Goal: Information Seeking & Learning: Learn about a topic

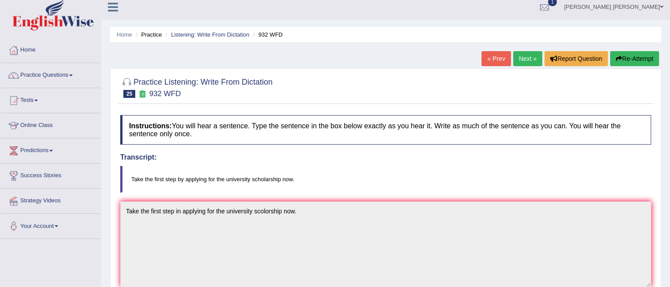
scroll to position [4, 0]
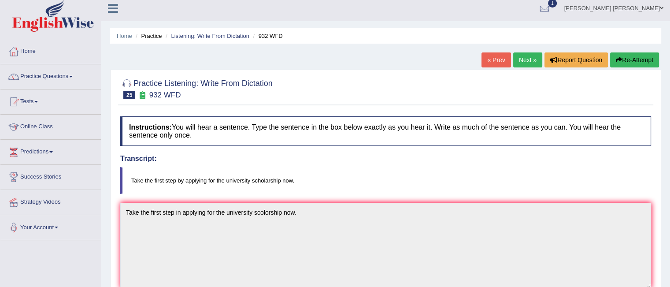
click at [490, 65] on link "« Prev" at bounding box center [495, 59] width 29 height 15
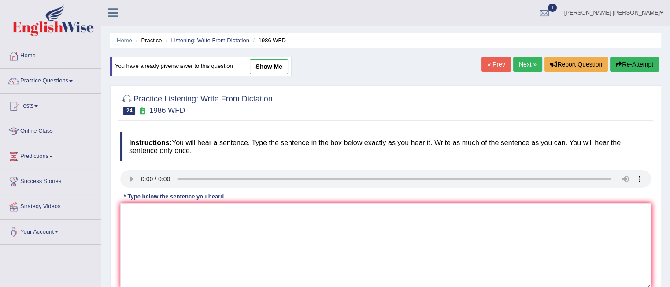
click at [274, 64] on link "show me" at bounding box center [269, 66] width 38 height 15
type textarea "The good acadamic paper should present clear arguement."
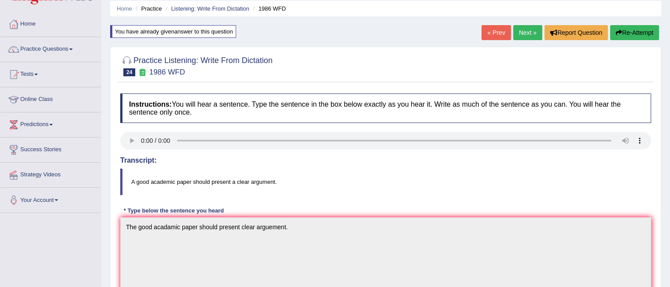
scroll to position [28, 0]
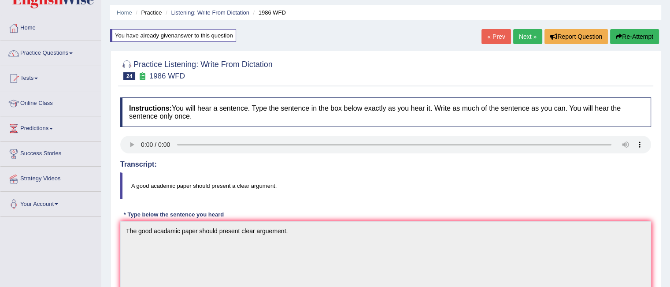
click at [487, 35] on link "« Prev" at bounding box center [495, 36] width 29 height 15
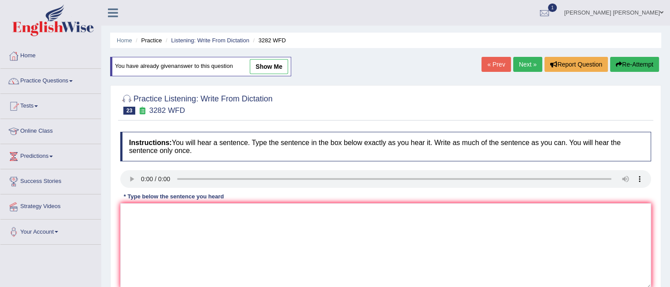
click at [280, 65] on link "show me" at bounding box center [269, 66] width 38 height 15
type textarea "Computer used to be larger than then they used to be now."
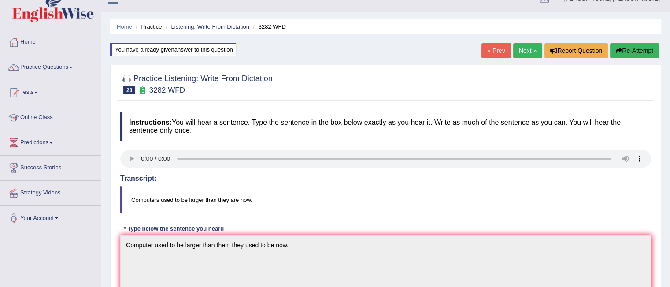
scroll to position [11, 0]
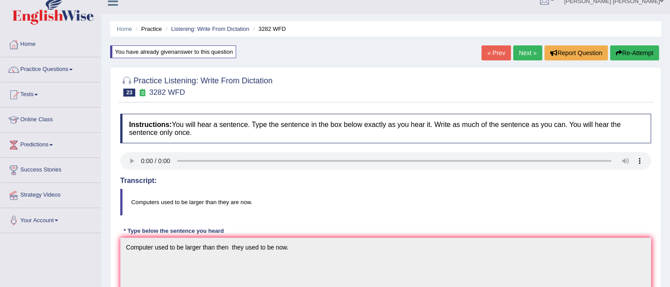
click at [490, 52] on link "« Prev" at bounding box center [495, 52] width 29 height 15
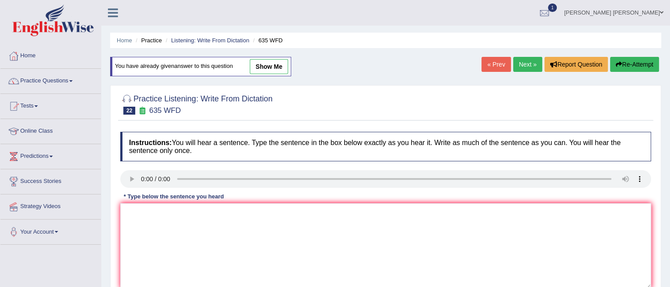
click at [267, 69] on link "show me" at bounding box center [269, 66] width 38 height 15
type textarea "The science library is currently located on the ground floor of the library."
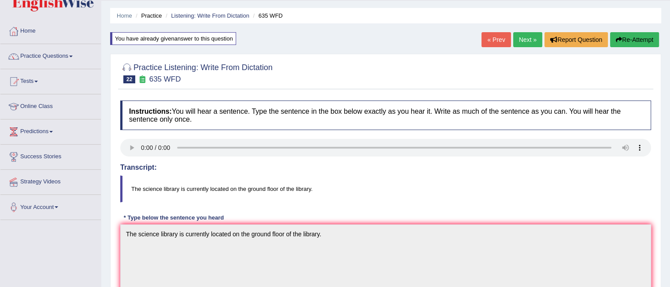
scroll to position [23, 0]
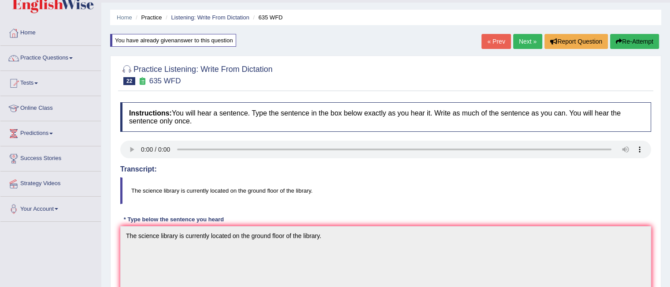
click at [491, 40] on link "« Prev" at bounding box center [495, 41] width 29 height 15
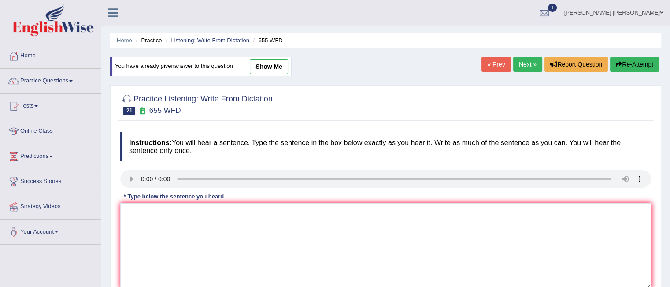
scroll to position [5, 0]
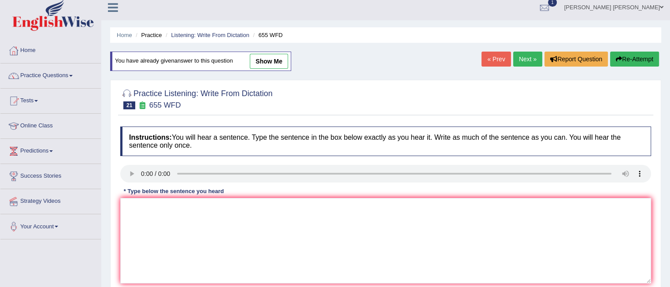
click at [271, 61] on link "show me" at bounding box center [269, 61] width 38 height 15
type textarea "The teacher training that includes most for of the observing classes."
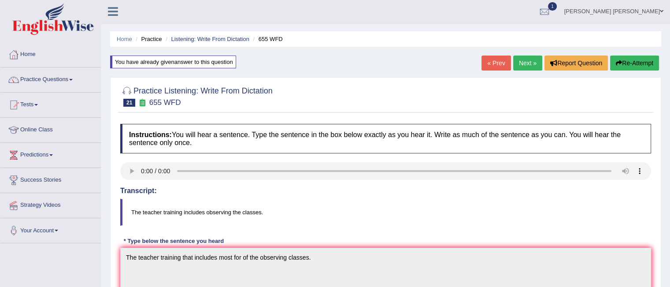
scroll to position [0, 0]
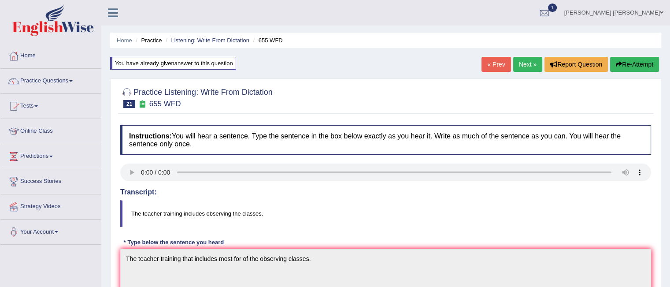
click at [494, 65] on link "« Prev" at bounding box center [495, 64] width 29 height 15
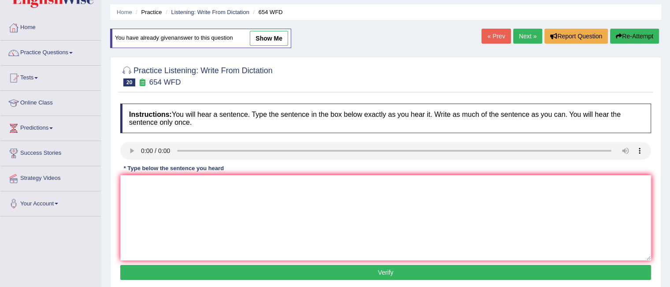
scroll to position [28, 0]
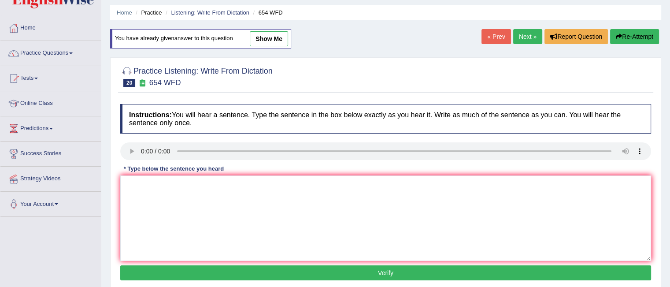
click at [267, 34] on link "show me" at bounding box center [269, 38] width 38 height 15
type textarea "The study show that Hongkong is most active in the Asia."
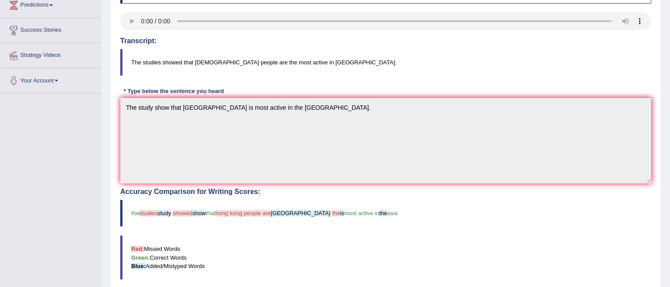
scroll to position [31, 0]
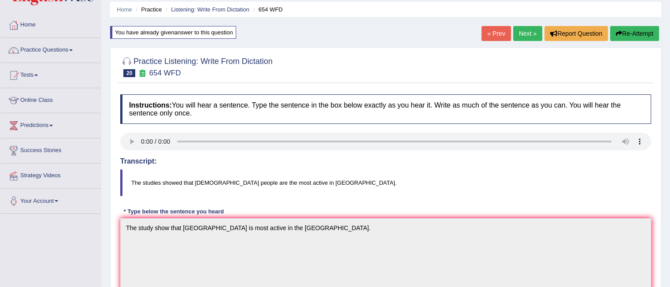
click at [494, 36] on link "« Prev" at bounding box center [495, 33] width 29 height 15
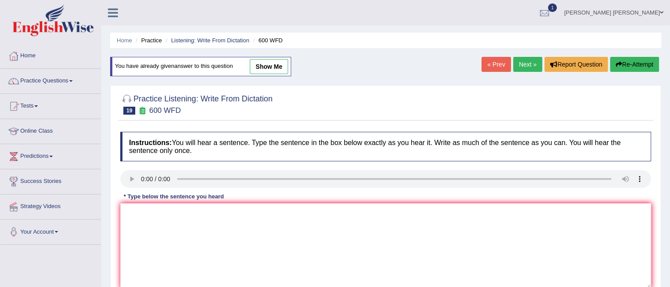
click at [278, 68] on link "show me" at bounding box center [269, 66] width 38 height 15
type textarea "Continuing studings will be sent appropriate applications forms."
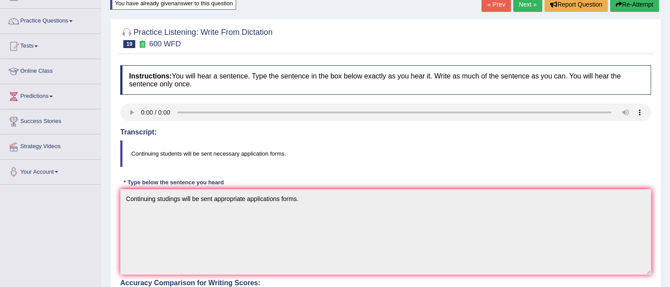
scroll to position [52, 0]
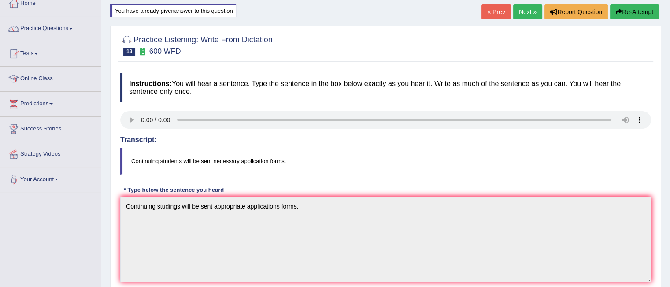
click at [490, 13] on link "« Prev" at bounding box center [495, 11] width 29 height 15
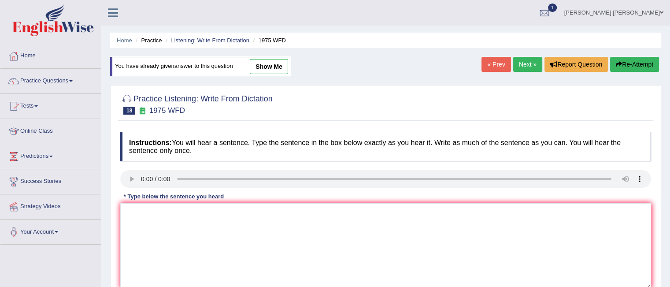
click at [278, 65] on link "show me" at bounding box center [269, 66] width 38 height 15
type textarea "His annalise analises study is based on his fast study on the premise premises."
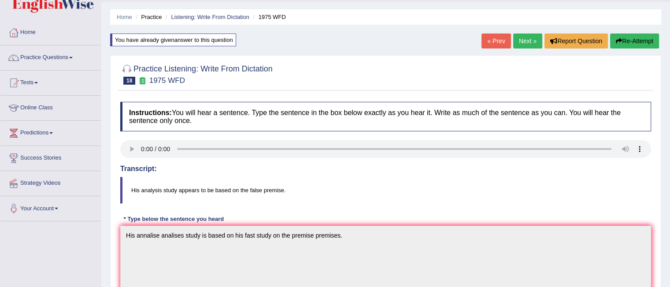
scroll to position [23, 0]
click at [488, 40] on link "« Prev" at bounding box center [495, 41] width 29 height 15
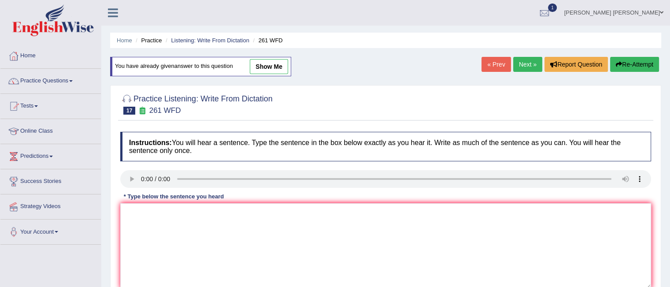
click at [274, 66] on link "show me" at bounding box center [269, 66] width 38 height 15
type textarea "Read the instructions manual before using any instruments in the work shop."
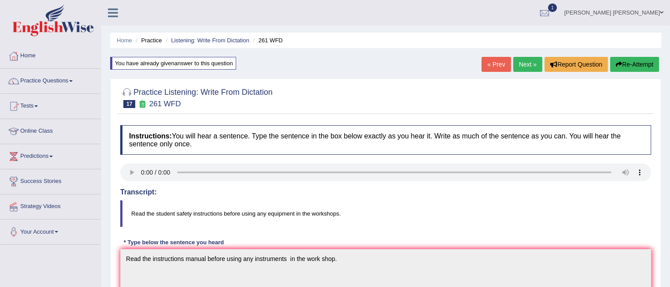
click at [494, 63] on link "« Prev" at bounding box center [495, 64] width 29 height 15
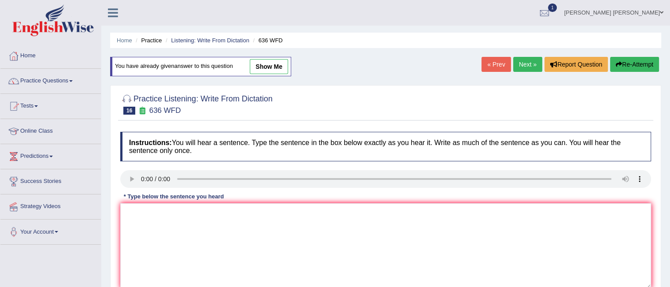
click at [263, 67] on link "show me" at bounding box center [269, 66] width 38 height 15
type textarea "Several candidates will be qualified as the greatest scientist talks about time."
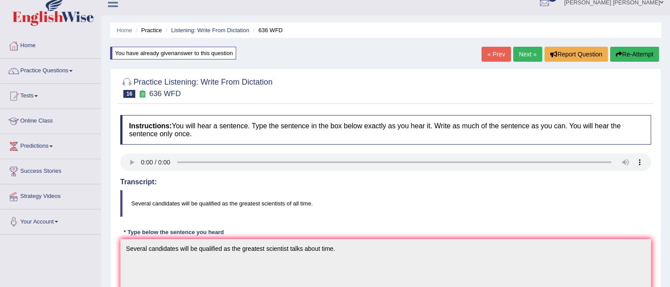
scroll to position [10, 0]
click at [491, 54] on link "« Prev" at bounding box center [495, 54] width 29 height 15
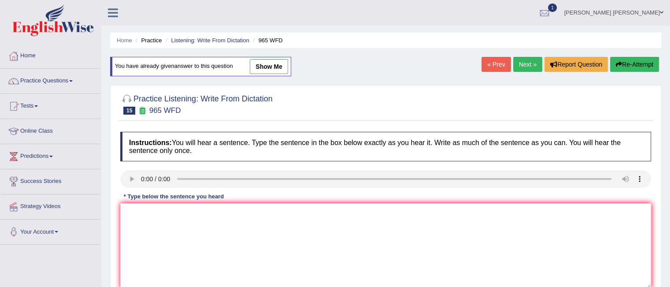
click at [275, 64] on link "show me" at bounding box center [269, 66] width 38 height 15
type textarea "You must answer security questions when you reset your password."
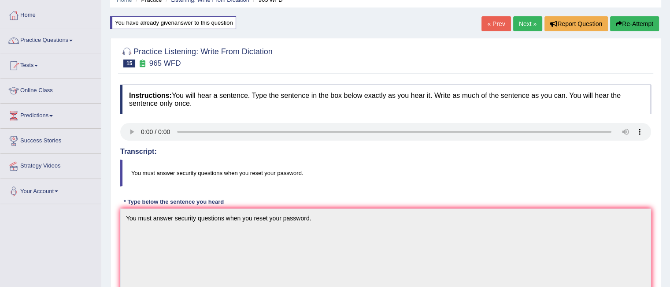
scroll to position [40, 0]
click at [498, 22] on link "« Prev" at bounding box center [495, 24] width 29 height 15
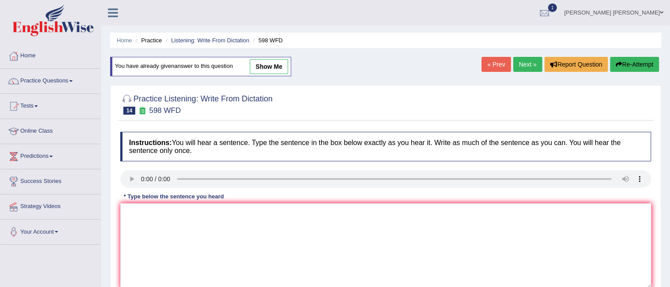
click at [270, 67] on link "show me" at bounding box center [269, 66] width 38 height 15
type textarea "Check the website if you are looking for the discounted text books."
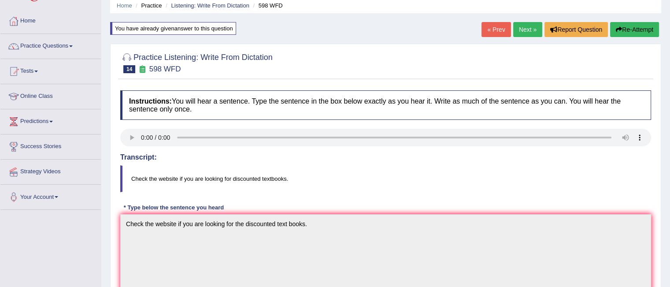
scroll to position [34, 0]
click at [497, 29] on link "« Prev" at bounding box center [495, 29] width 29 height 15
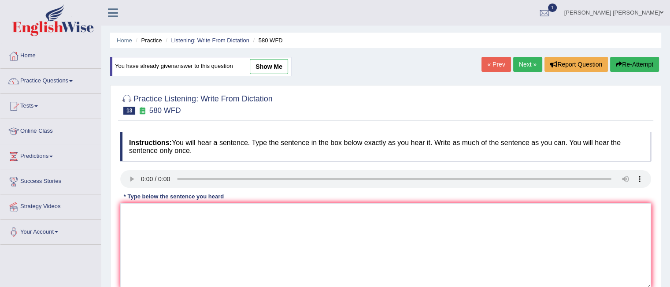
click at [266, 66] on link "show me" at bounding box center [269, 66] width 38 height 15
type textarea "You can use your laptops in the lecture."
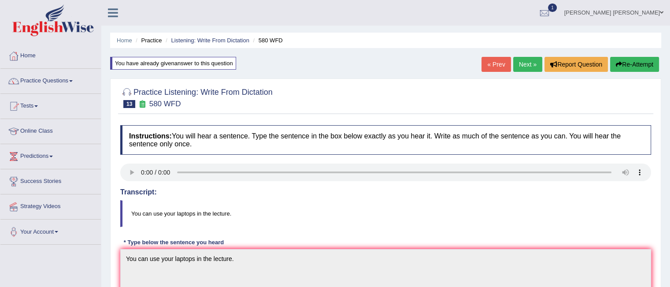
click at [493, 70] on link "« Prev" at bounding box center [495, 64] width 29 height 15
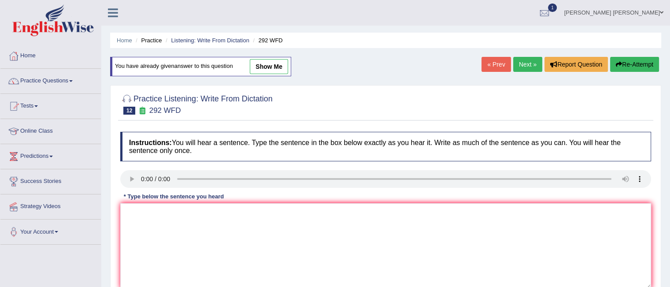
click at [270, 68] on link "show me" at bounding box center [269, 66] width 38 height 15
type textarea "Some people agrue that education is not that important."
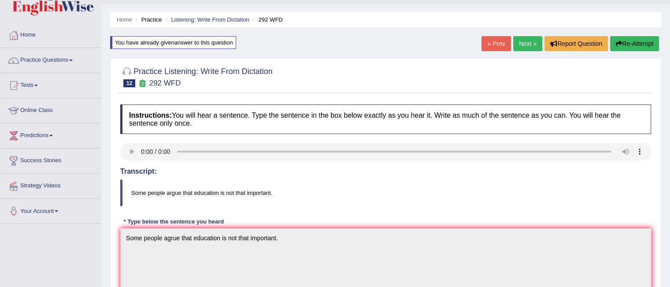
scroll to position [20, 0]
click at [497, 45] on link "« Prev" at bounding box center [495, 44] width 29 height 15
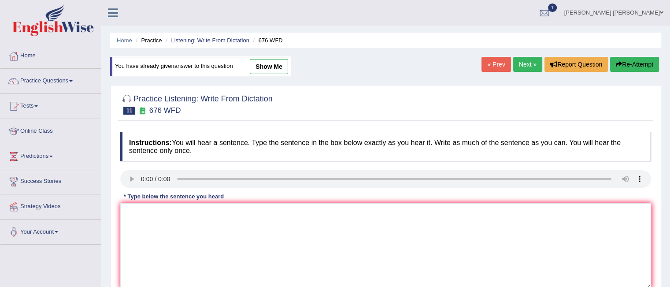
click at [278, 68] on link "show me" at bounding box center [269, 66] width 38 height 15
type textarea "Universities Univercity need to secure their grades grands for the research the…"
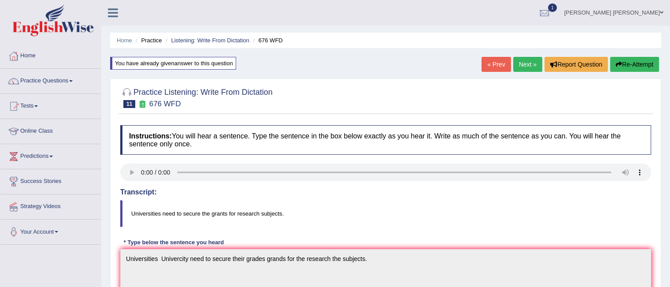
click at [493, 65] on link "« Prev" at bounding box center [495, 64] width 29 height 15
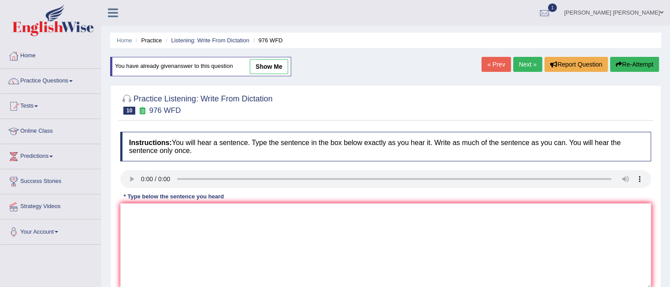
click at [272, 68] on link "show me" at bounding box center [269, 66] width 38 height 15
type textarea "The study of economy is a tricky subject for the research."
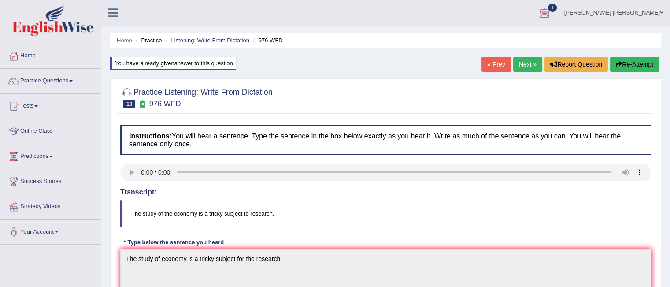
click at [488, 61] on link "« Prev" at bounding box center [495, 64] width 29 height 15
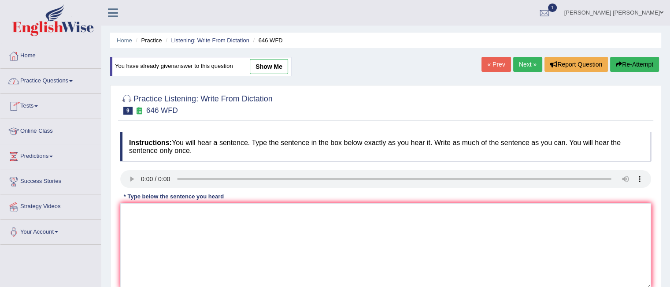
click at [67, 81] on link "Practice Questions" at bounding box center [50, 80] width 100 height 22
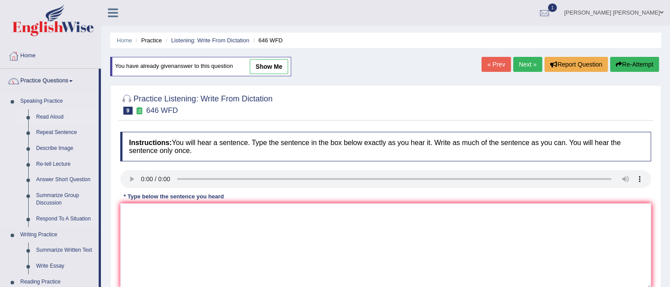
click at [55, 119] on link "Read Aloud" at bounding box center [65, 117] width 66 height 16
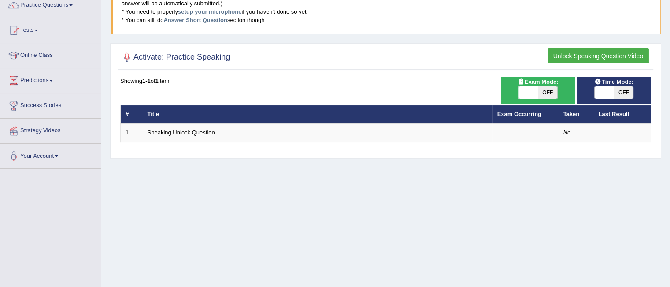
scroll to position [79, 0]
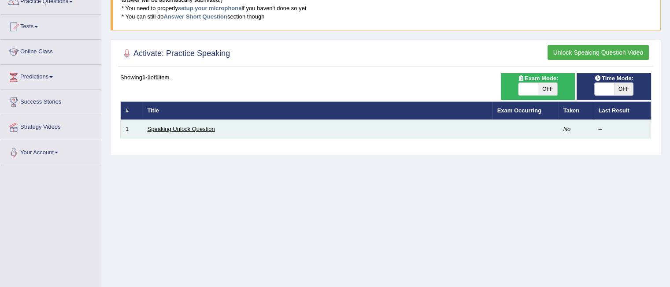
click at [193, 127] on link "Speaking Unlock Question" at bounding box center [180, 128] width 67 height 7
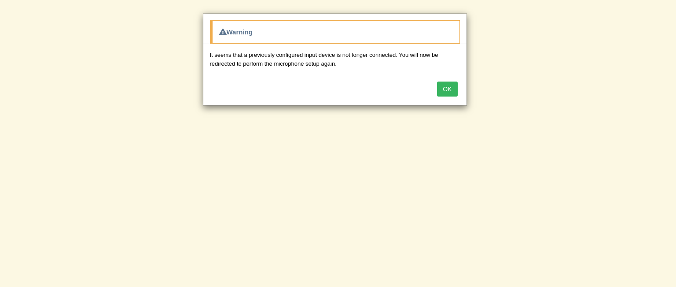
click at [453, 90] on button "OK" at bounding box center [447, 88] width 20 height 15
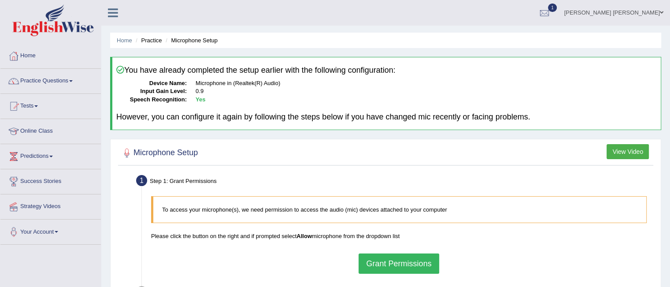
click at [393, 262] on button "Grant Permissions" at bounding box center [398, 263] width 80 height 20
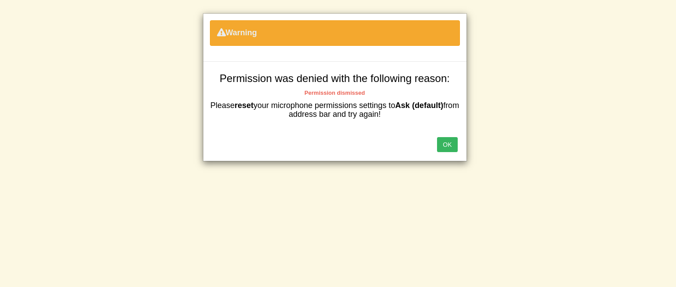
click at [451, 145] on button "OK" at bounding box center [447, 144] width 20 height 15
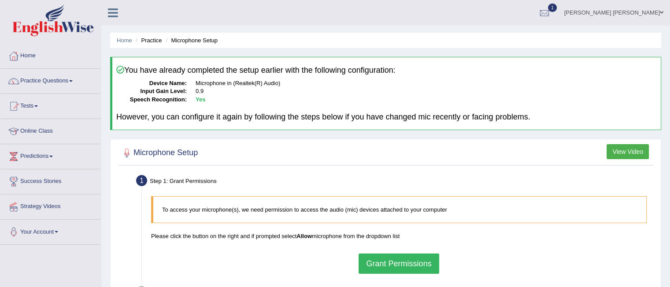
click at [398, 261] on button "Grant Permissions" at bounding box center [398, 263] width 80 height 20
click at [224, 151] on div at bounding box center [385, 153] width 530 height 18
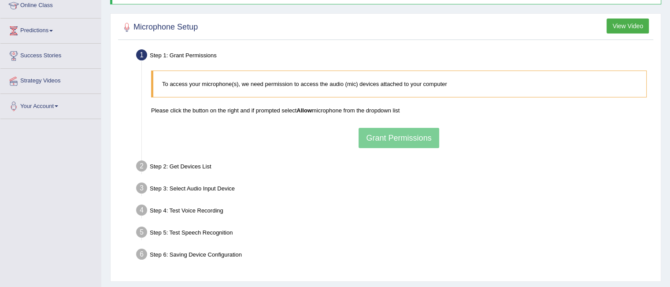
scroll to position [126, 0]
click at [192, 165] on div "Step 2: Get Devices List" at bounding box center [394, 166] width 524 height 19
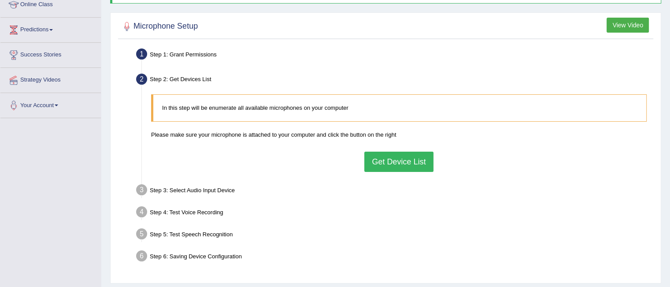
click at [391, 160] on button "Get Device List" at bounding box center [398, 161] width 69 height 20
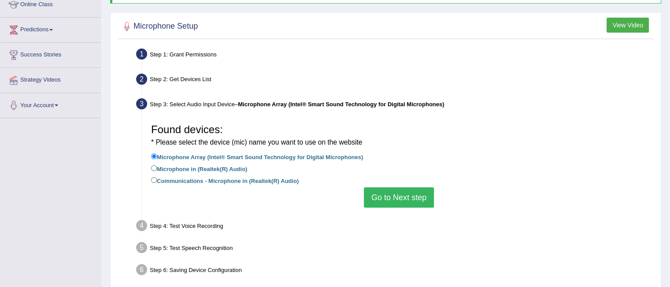
click at [403, 195] on button "Go to Next step" at bounding box center [399, 197] width 70 height 20
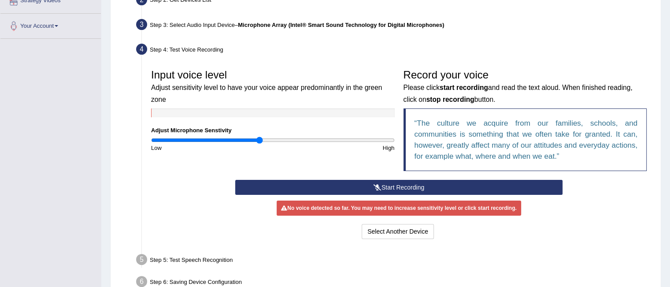
scroll to position [206, 0]
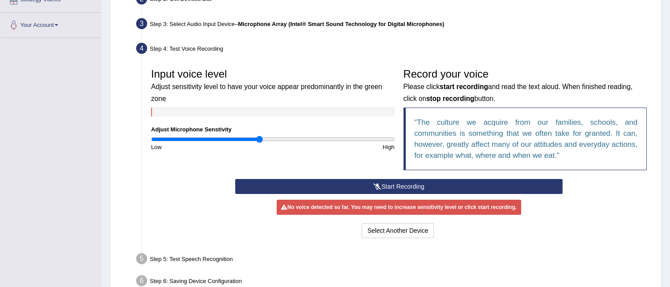
click at [391, 184] on button "Start Recording" at bounding box center [398, 186] width 327 height 15
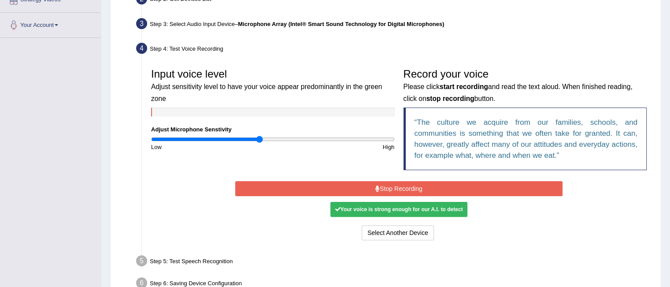
click at [402, 187] on button "Stop Recording" at bounding box center [398, 188] width 327 height 15
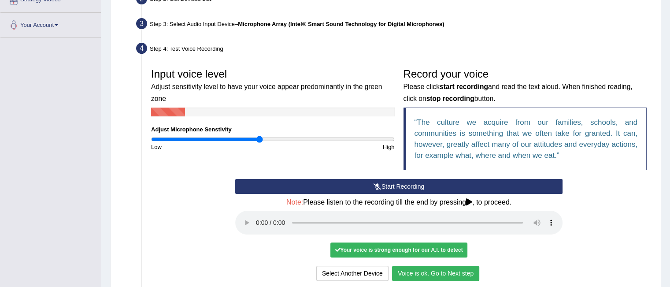
click at [439, 274] on button "Voice is ok. Go to Next step" at bounding box center [435, 272] width 87 height 15
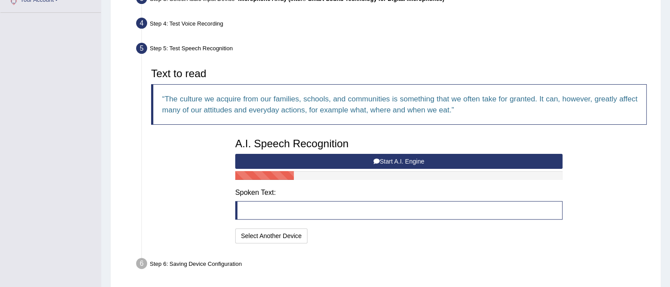
scroll to position [232, 0]
click at [406, 162] on button "Start A.I. Engine" at bounding box center [398, 160] width 327 height 15
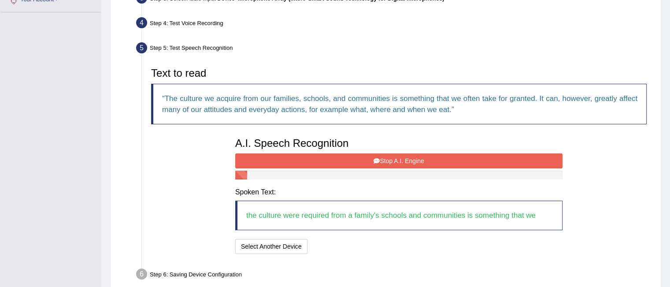
click at [398, 163] on button "Stop A.I. Engine" at bounding box center [398, 160] width 327 height 15
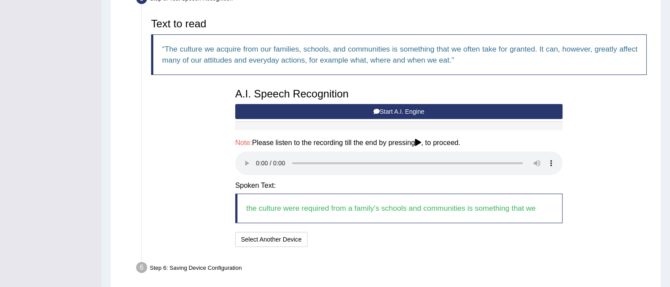
scroll to position [282, 0]
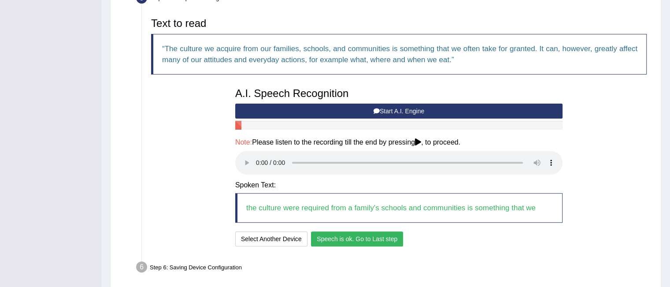
click at [350, 239] on button "Speech is ok. Go to Last step" at bounding box center [357, 238] width 92 height 15
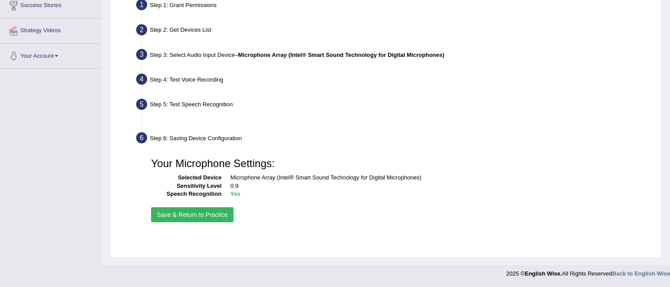
scroll to position [176, 0]
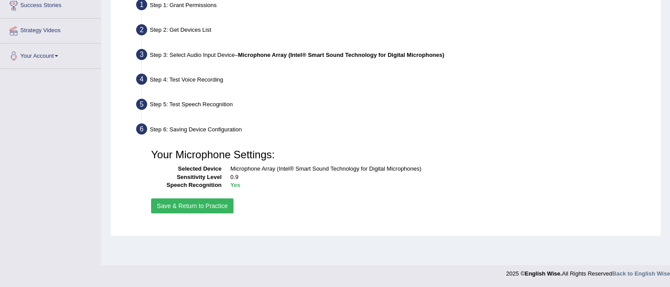
click at [195, 206] on button "Save & Return to Practice" at bounding box center [192, 205] width 82 height 15
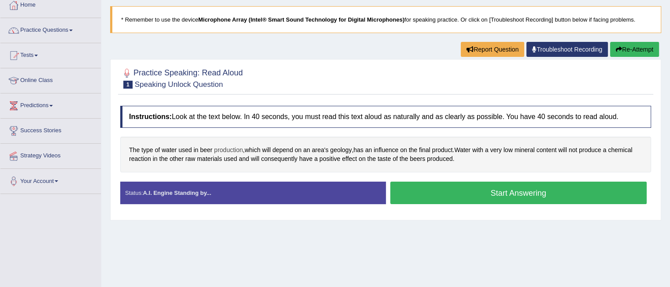
scroll to position [58, 0]
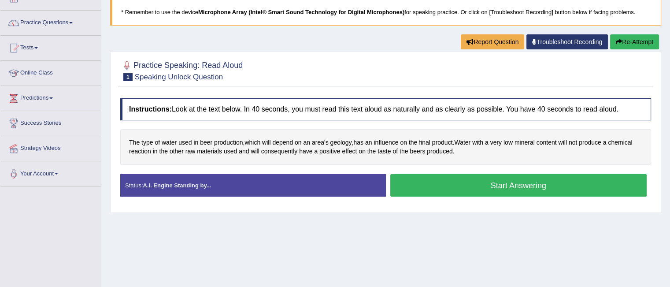
click at [497, 186] on button "Start Answering" at bounding box center [518, 185] width 257 height 22
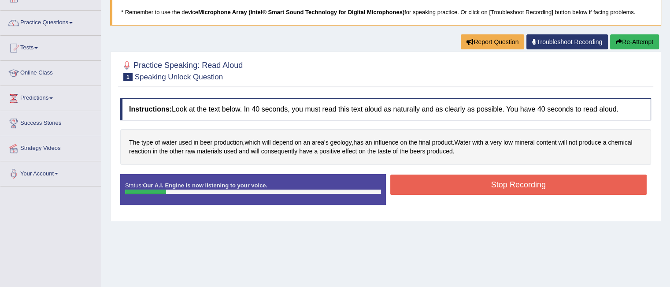
click at [485, 183] on button "Stop Recording" at bounding box center [518, 184] width 257 height 20
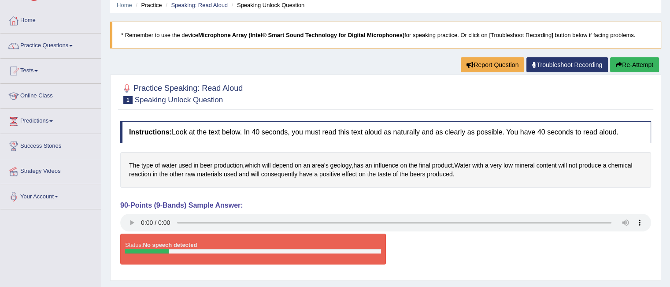
scroll to position [34, 0]
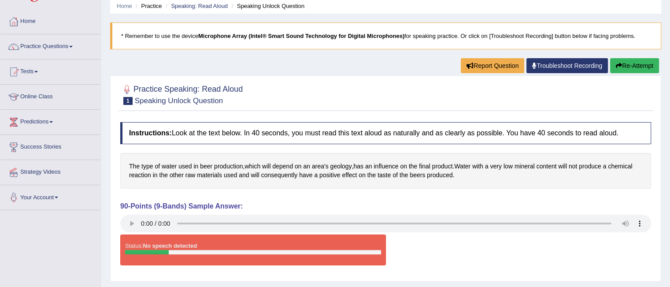
click at [634, 65] on button "Re-Attempt" at bounding box center [634, 65] width 49 height 15
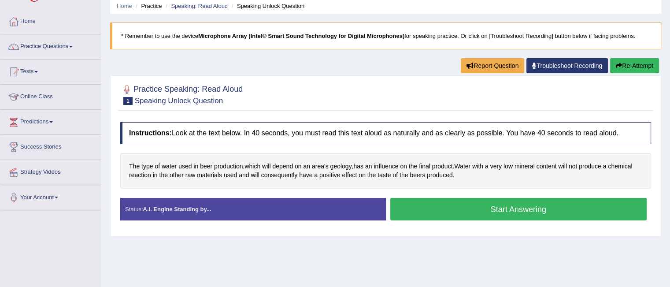
click at [486, 211] on button "Start Answering" at bounding box center [518, 209] width 257 height 22
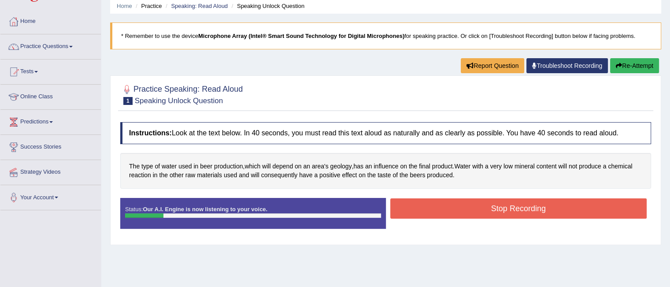
click at [445, 207] on button "Stop Recording" at bounding box center [518, 208] width 257 height 20
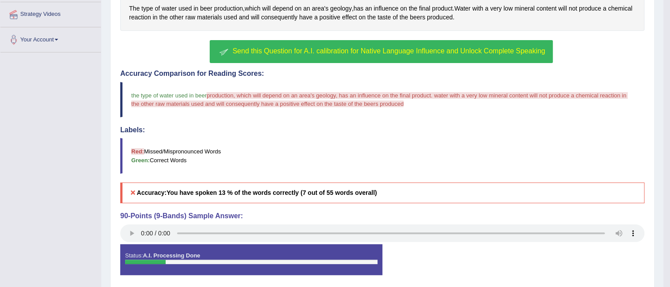
scroll to position [203, 0]
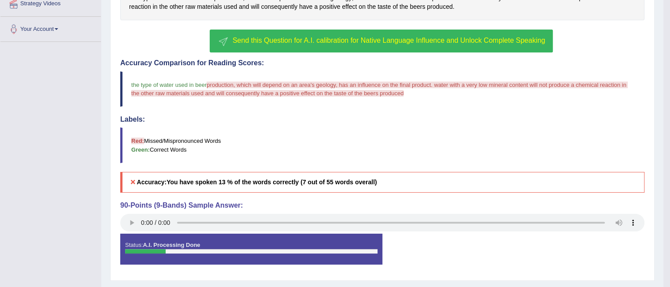
click at [347, 40] on span "Send this Question for A.I. calibration for Native Language Influence and Unloc…" at bounding box center [388, 40] width 313 height 7
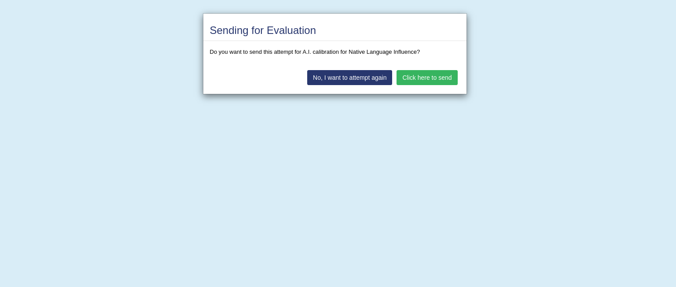
click at [422, 77] on button "Click here to send" at bounding box center [427, 77] width 61 height 15
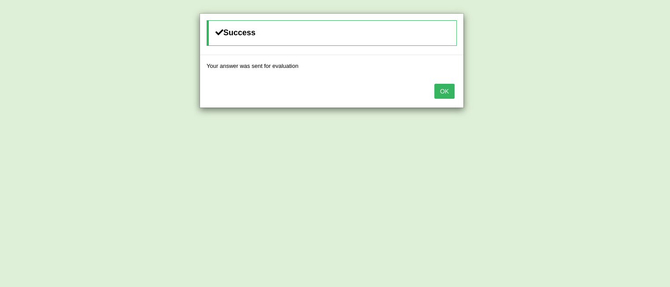
click at [446, 92] on button "OK" at bounding box center [444, 91] width 20 height 15
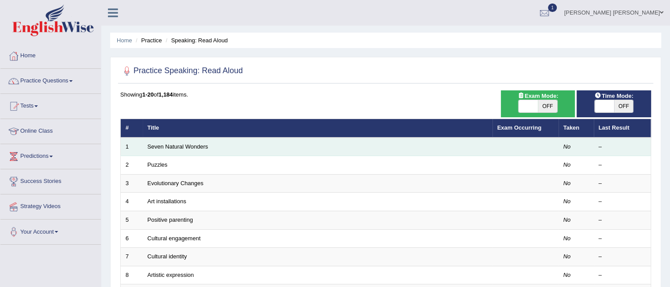
click at [235, 142] on td "Seven Natural Wonders" at bounding box center [318, 146] width 350 height 18
click at [192, 147] on link "Seven Natural Wonders" at bounding box center [177, 146] width 61 height 7
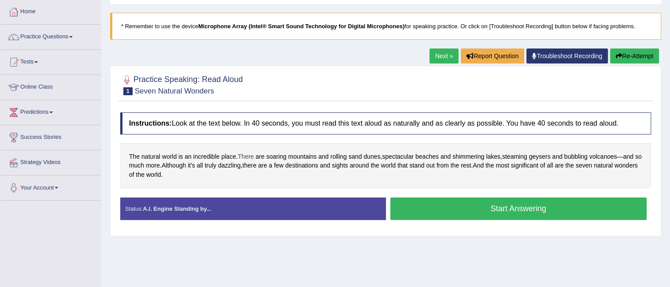
scroll to position [45, 0]
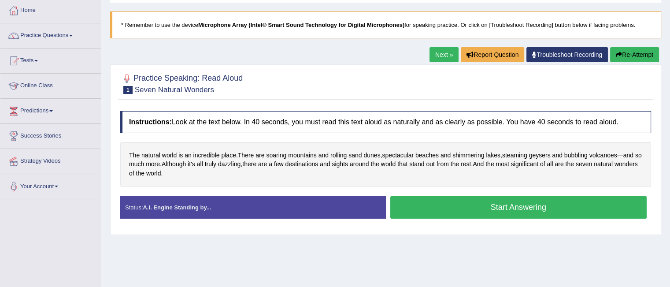
click at [478, 205] on button "Start Answering" at bounding box center [518, 207] width 257 height 22
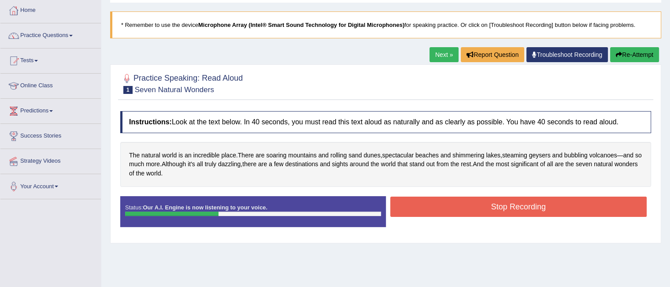
click at [478, 205] on button "Stop Recording" at bounding box center [518, 206] width 257 height 20
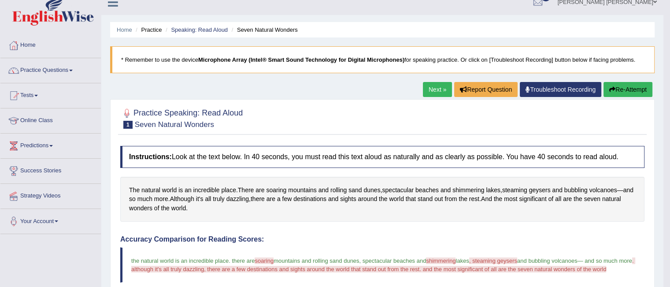
scroll to position [2, 0]
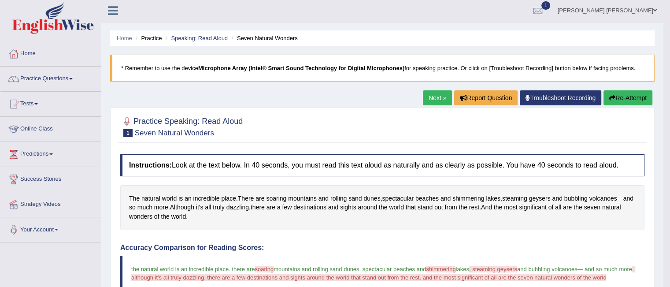
click at [431, 93] on link "Next »" at bounding box center [437, 97] width 29 height 15
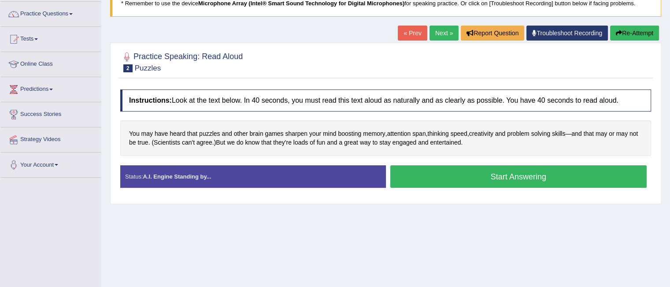
scroll to position [68, 0]
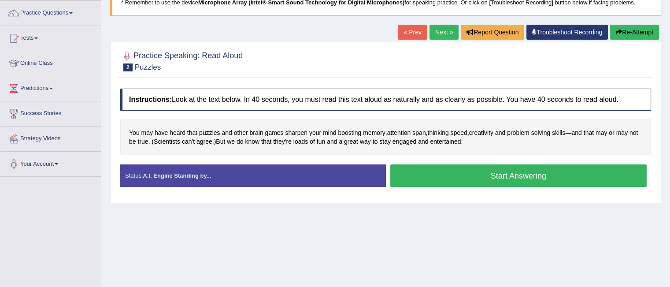
click at [503, 178] on button "Start Answering" at bounding box center [518, 175] width 257 height 22
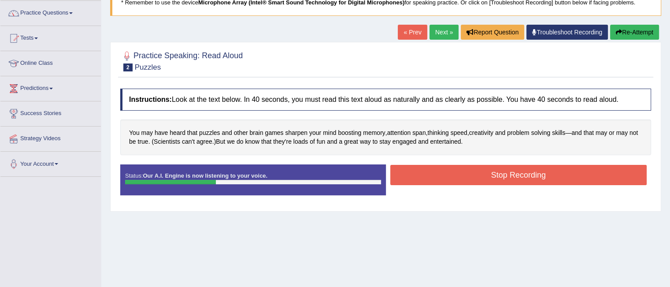
click at [503, 178] on button "Stop Recording" at bounding box center [518, 175] width 257 height 20
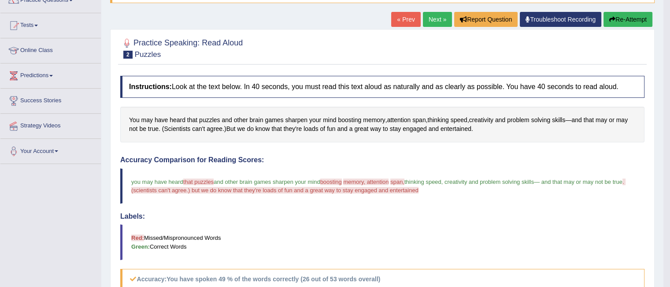
scroll to position [0, 0]
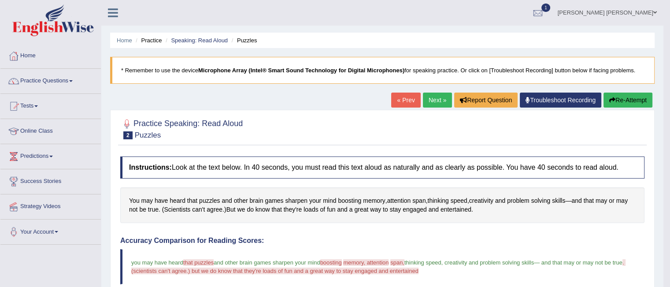
click at [437, 98] on link "Next »" at bounding box center [437, 99] width 29 height 15
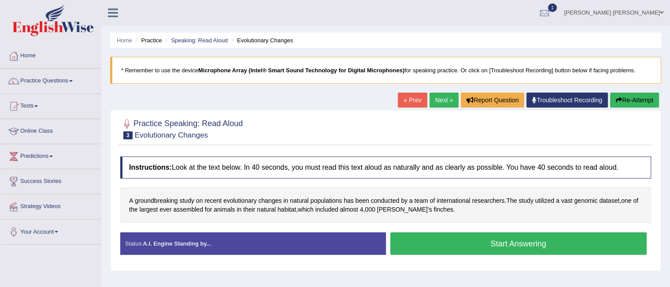
click at [412, 97] on link "« Prev" at bounding box center [412, 99] width 29 height 15
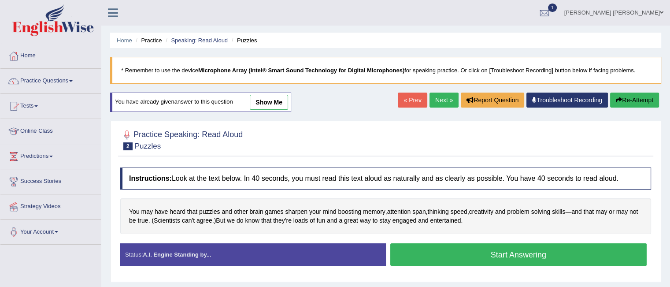
click at [643, 98] on button "Re-Attempt" at bounding box center [634, 99] width 49 height 15
click at [475, 252] on button "Start Answering" at bounding box center [518, 254] width 257 height 22
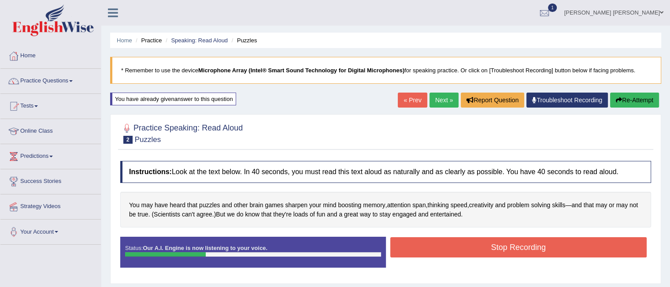
click at [475, 252] on button "Stop Recording" at bounding box center [518, 247] width 257 height 20
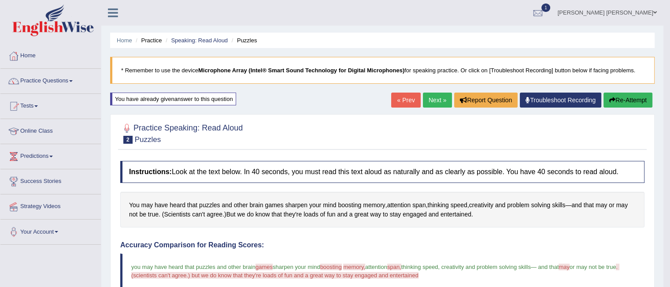
click at [430, 98] on link "Next »" at bounding box center [437, 99] width 29 height 15
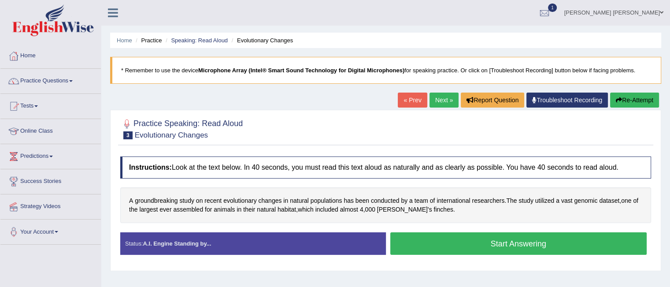
click at [506, 243] on button "Start Answering" at bounding box center [518, 243] width 257 height 22
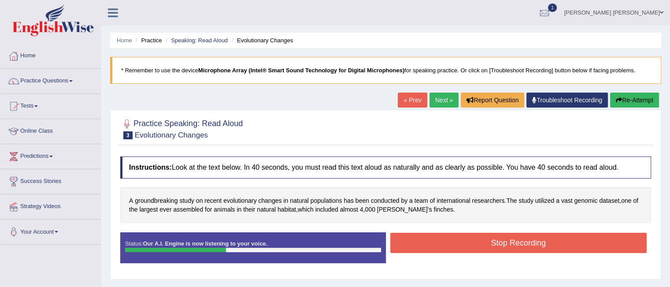
click at [506, 243] on button "Stop Recording" at bounding box center [518, 242] width 257 height 20
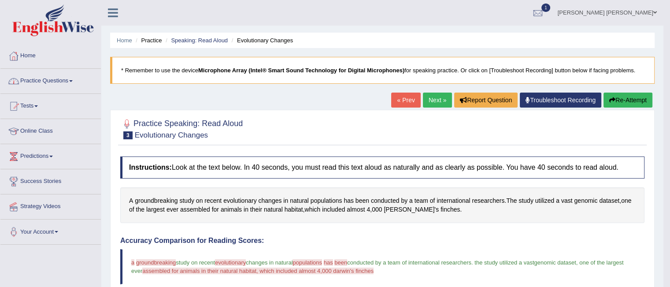
click at [65, 78] on link "Practice Questions" at bounding box center [50, 80] width 100 height 22
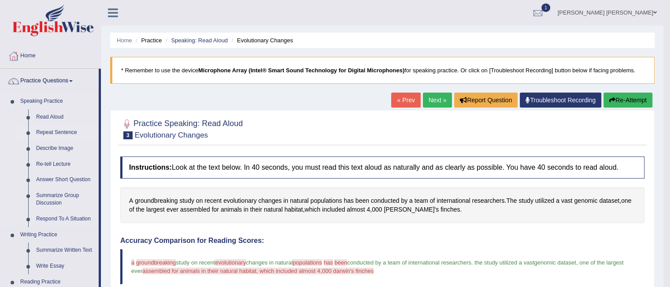
click at [69, 132] on link "Repeat Sentence" at bounding box center [65, 133] width 66 height 16
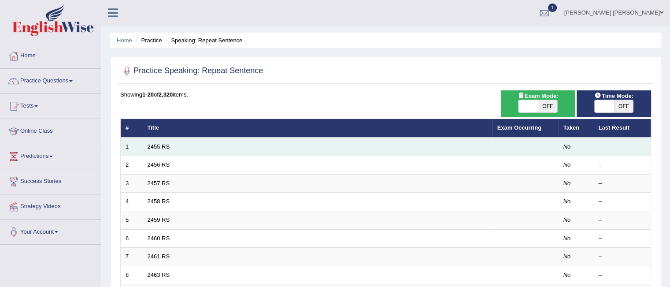
click at [161, 150] on td "2455 RS" at bounding box center [318, 146] width 350 height 18
click at [165, 145] on link "2455 RS" at bounding box center [158, 146] width 22 height 7
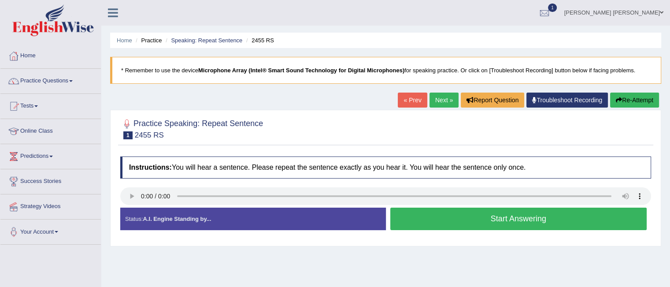
click at [502, 216] on button "Start Answering" at bounding box center [518, 218] width 257 height 22
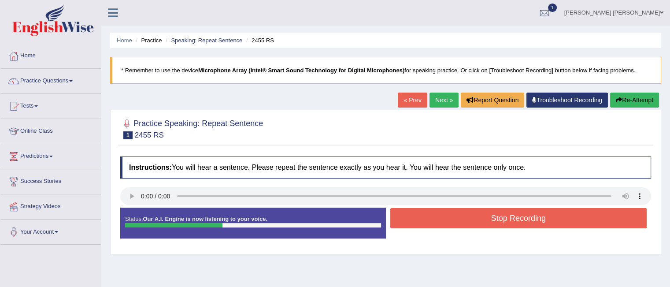
click at [502, 216] on button "Stop Recording" at bounding box center [518, 218] width 257 height 20
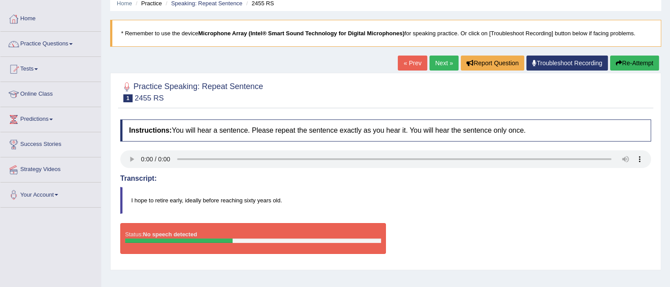
scroll to position [31, 0]
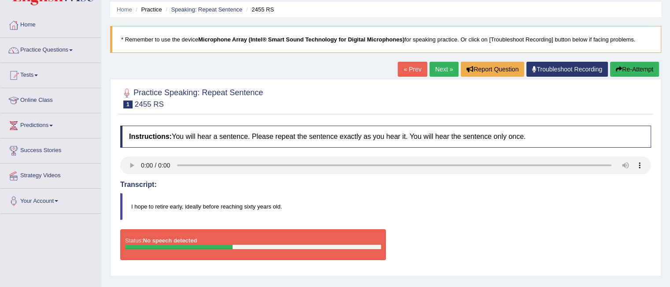
click at [619, 66] on icon "button" at bounding box center [618, 69] width 6 height 6
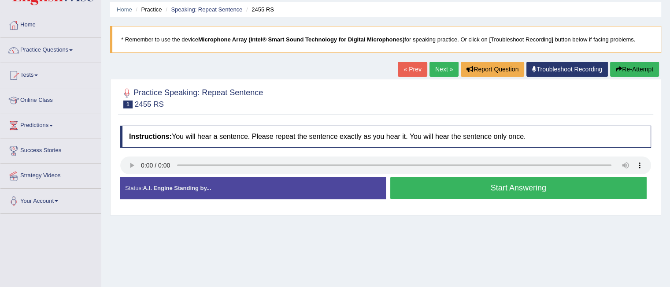
click at [469, 188] on button "Start Answering" at bounding box center [518, 188] width 257 height 22
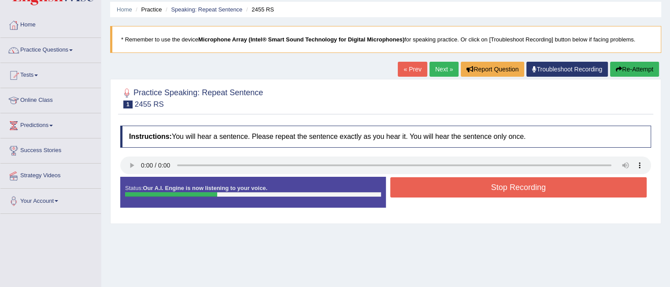
click at [469, 188] on button "Stop Recording" at bounding box center [518, 187] width 257 height 20
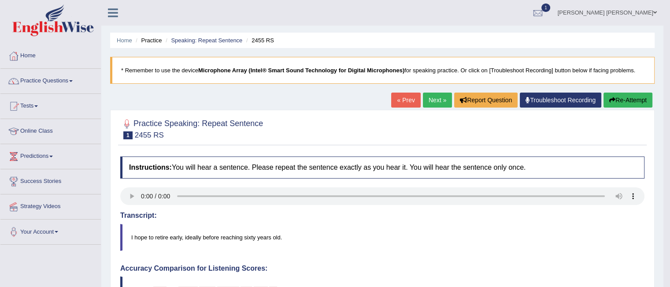
click at [434, 99] on link "Next »" at bounding box center [437, 99] width 29 height 15
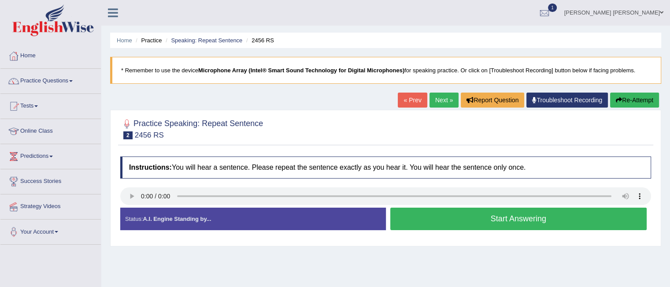
click at [461, 214] on button "Start Answering" at bounding box center [518, 218] width 257 height 22
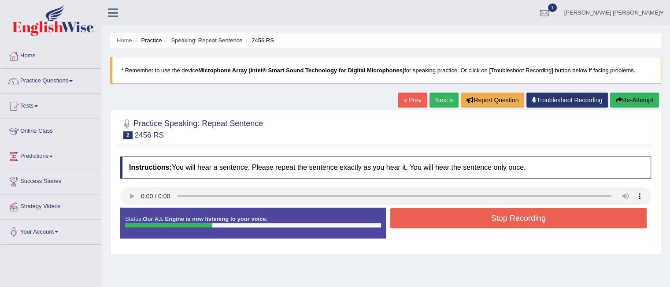
click at [461, 214] on button "Stop Recording" at bounding box center [518, 218] width 257 height 20
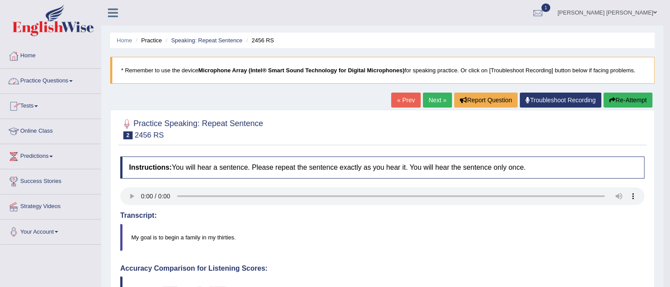
click at [75, 84] on link "Practice Questions" at bounding box center [50, 80] width 100 height 22
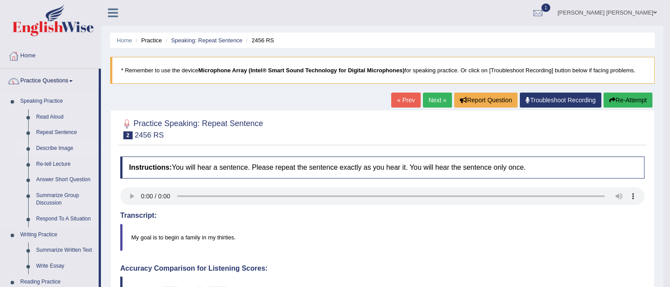
click at [69, 148] on link "Describe Image" at bounding box center [65, 148] width 66 height 16
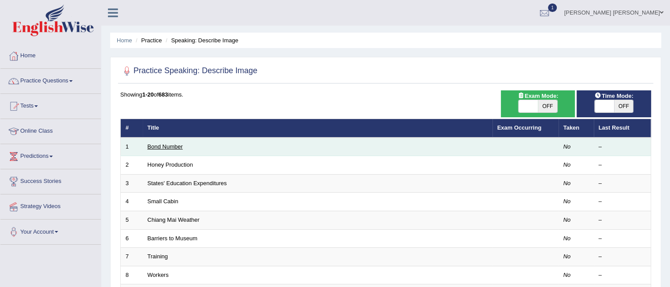
click at [174, 146] on link "Bond Number" at bounding box center [164, 146] width 35 height 7
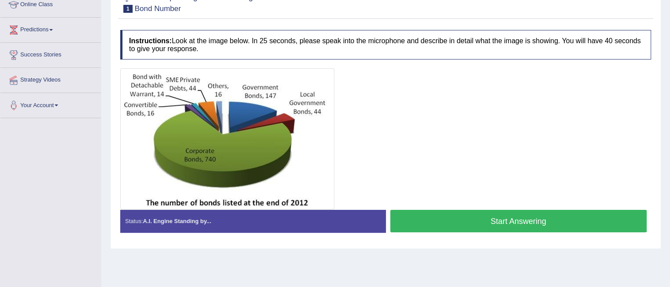
scroll to position [126, 0]
